Goal: Task Accomplishment & Management: Use online tool/utility

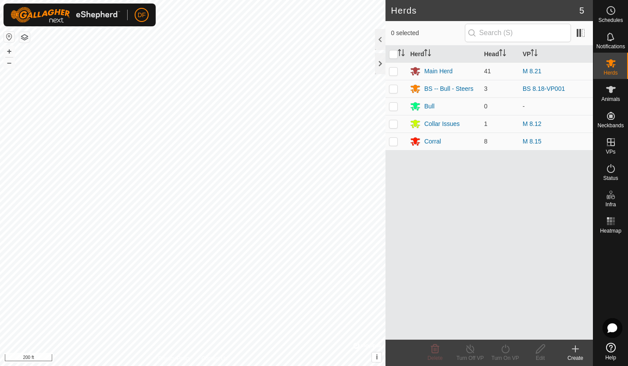
click at [575, 349] on icon at bounding box center [575, 349] width 6 height 0
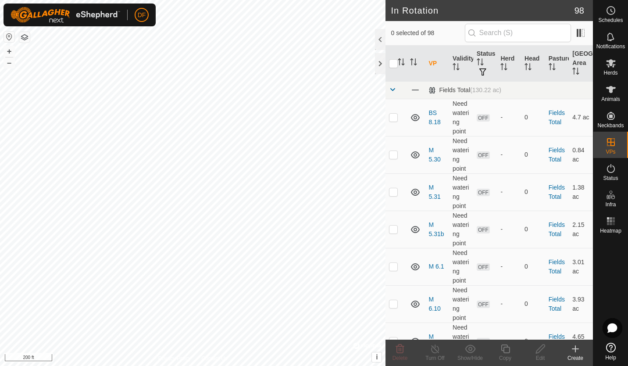
click at [576, 349] on icon at bounding box center [575, 349] width 6 height 0
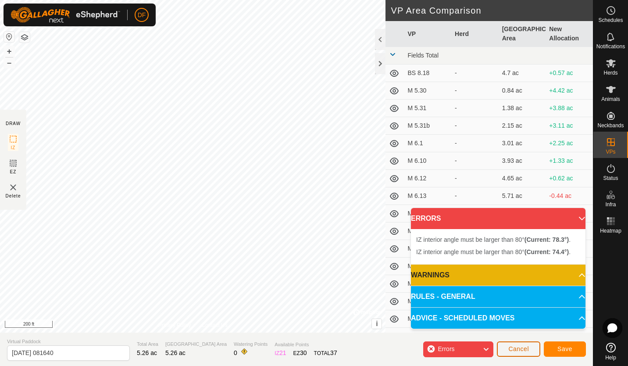
click at [526, 349] on span "Cancel" at bounding box center [518, 348] width 21 height 7
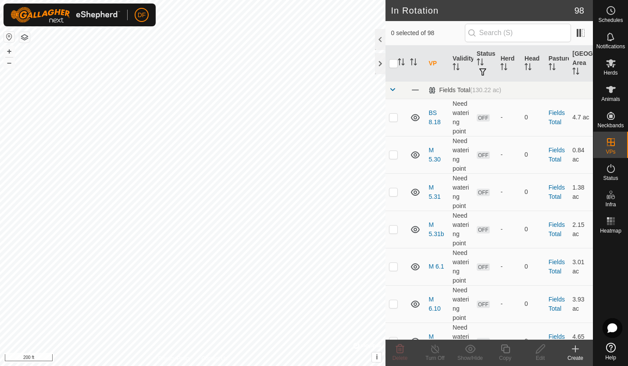
click at [575, 350] on icon at bounding box center [575, 349] width 0 height 6
